Goal: Navigation & Orientation: Find specific page/section

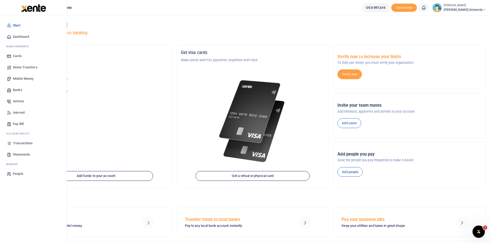
click at [21, 80] on span "Mobile Money" at bounding box center [23, 78] width 21 height 5
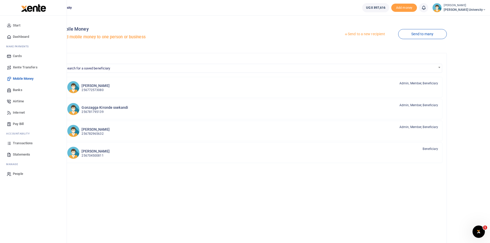
click at [18, 36] on span "Dashboard" at bounding box center [21, 36] width 16 height 5
